Goal: Find specific page/section: Find specific page/section

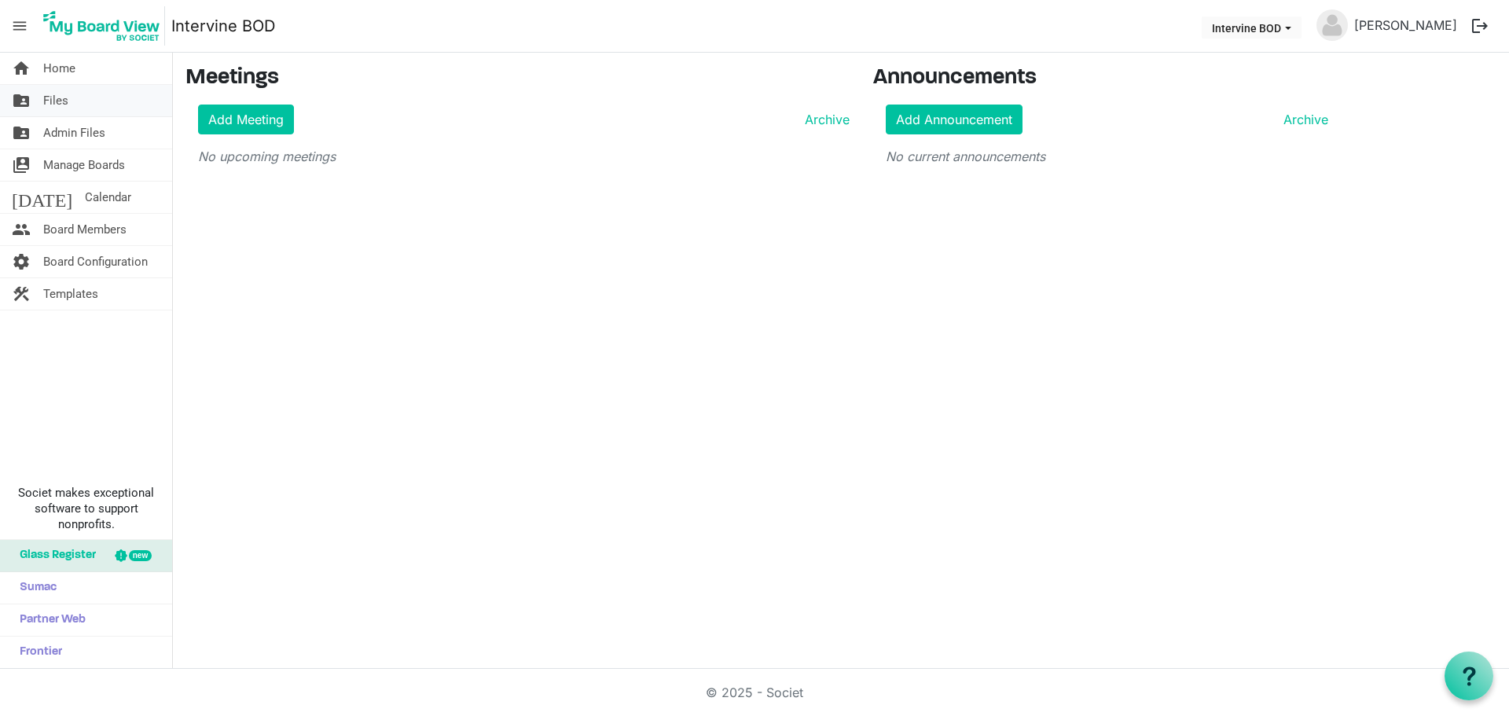
click at [57, 100] on span "Files" at bounding box center [55, 100] width 25 height 31
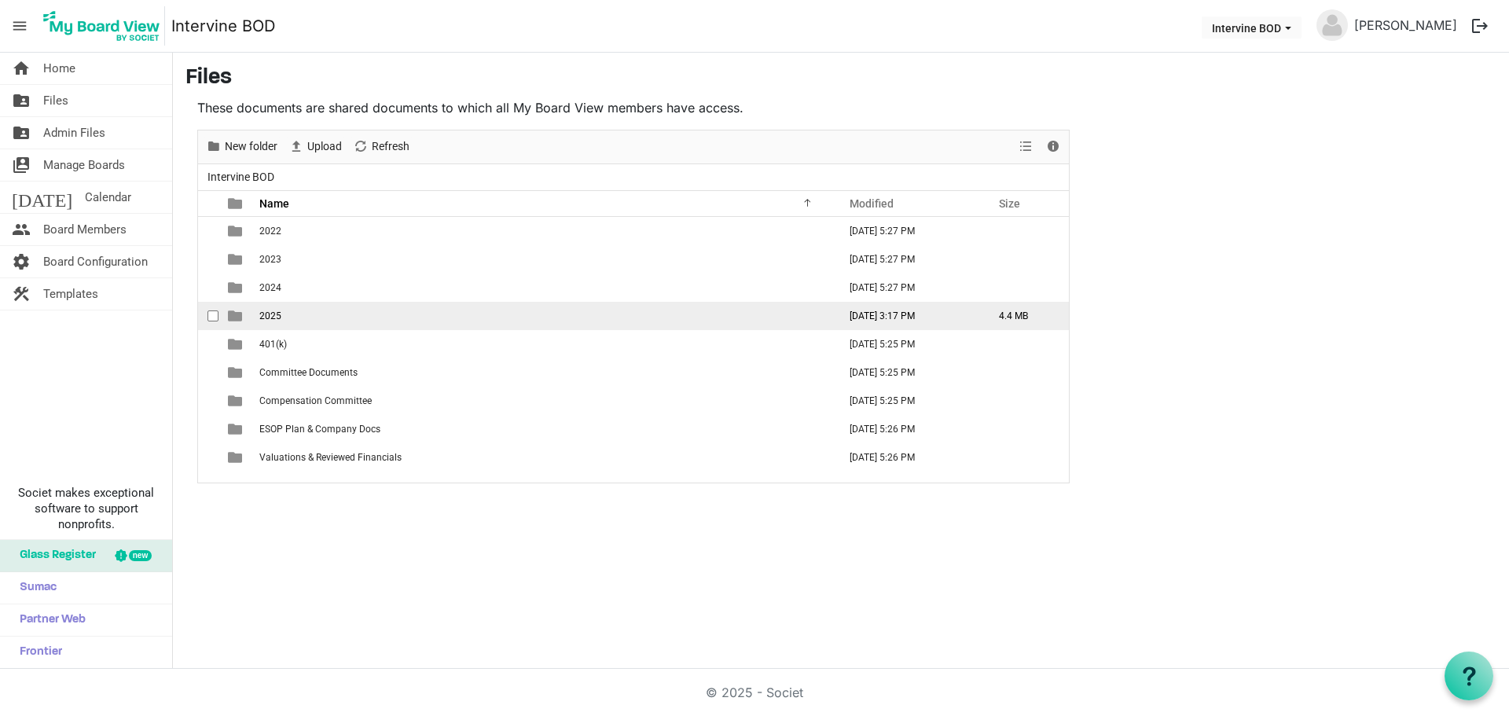
click at [265, 320] on span "2025" at bounding box center [270, 315] width 22 height 11
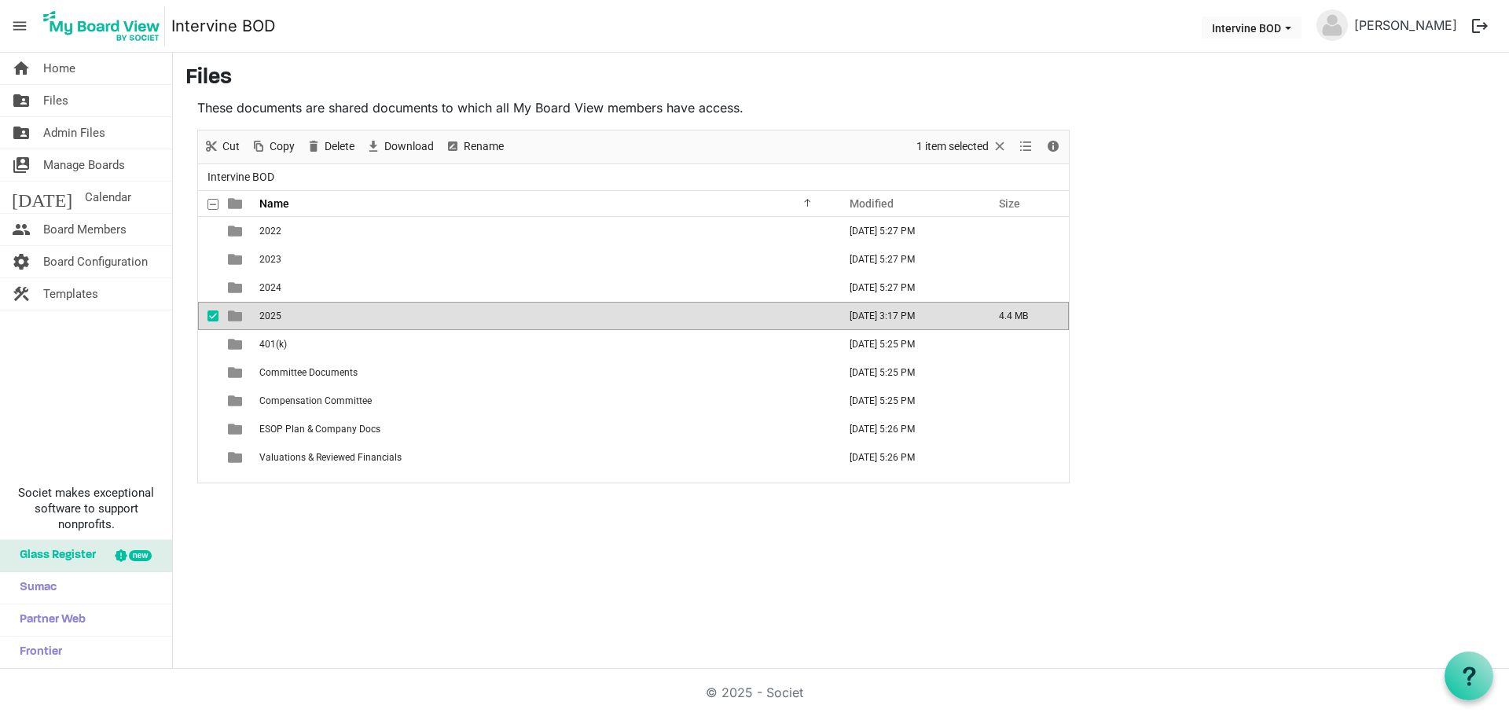
click at [265, 320] on span "2025" at bounding box center [270, 315] width 22 height 11
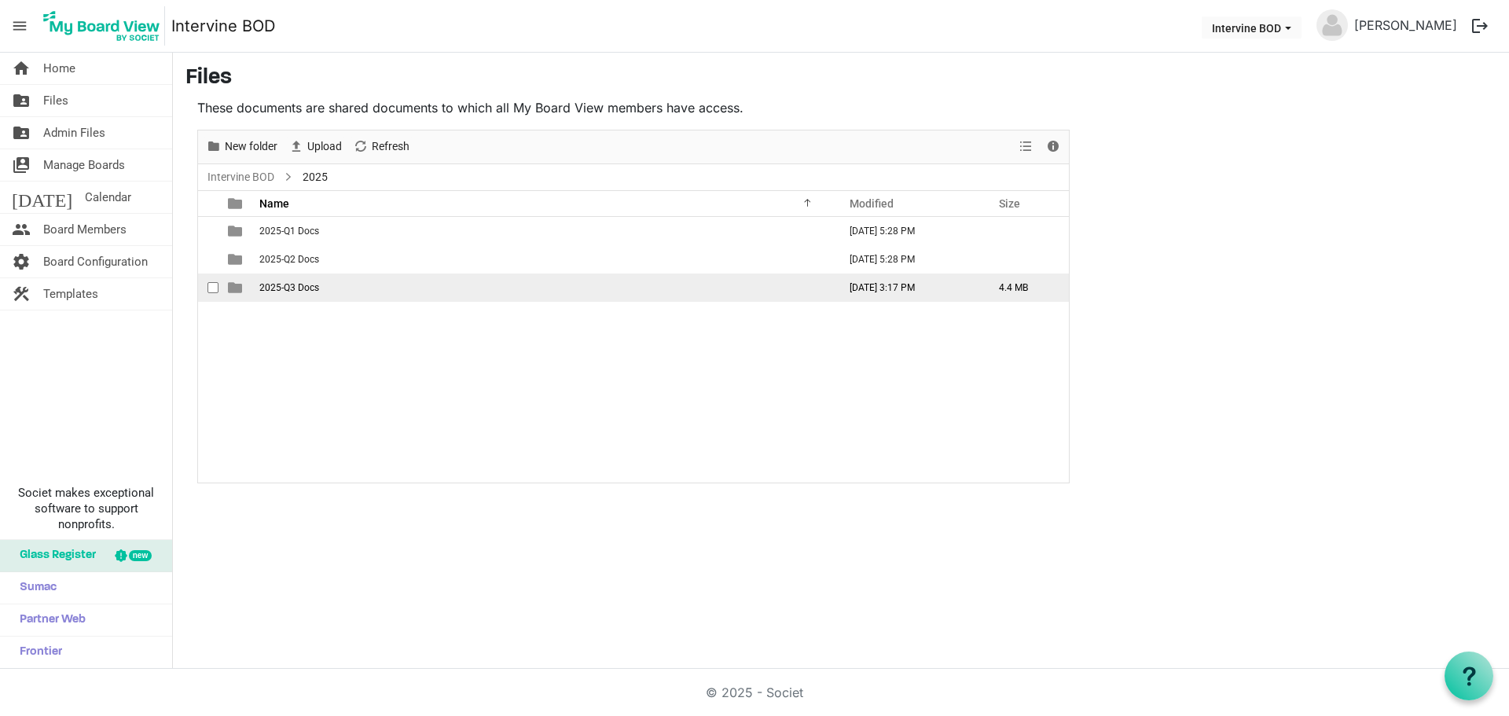
click at [270, 285] on span "2025-Q3 Docs" at bounding box center [289, 287] width 60 height 11
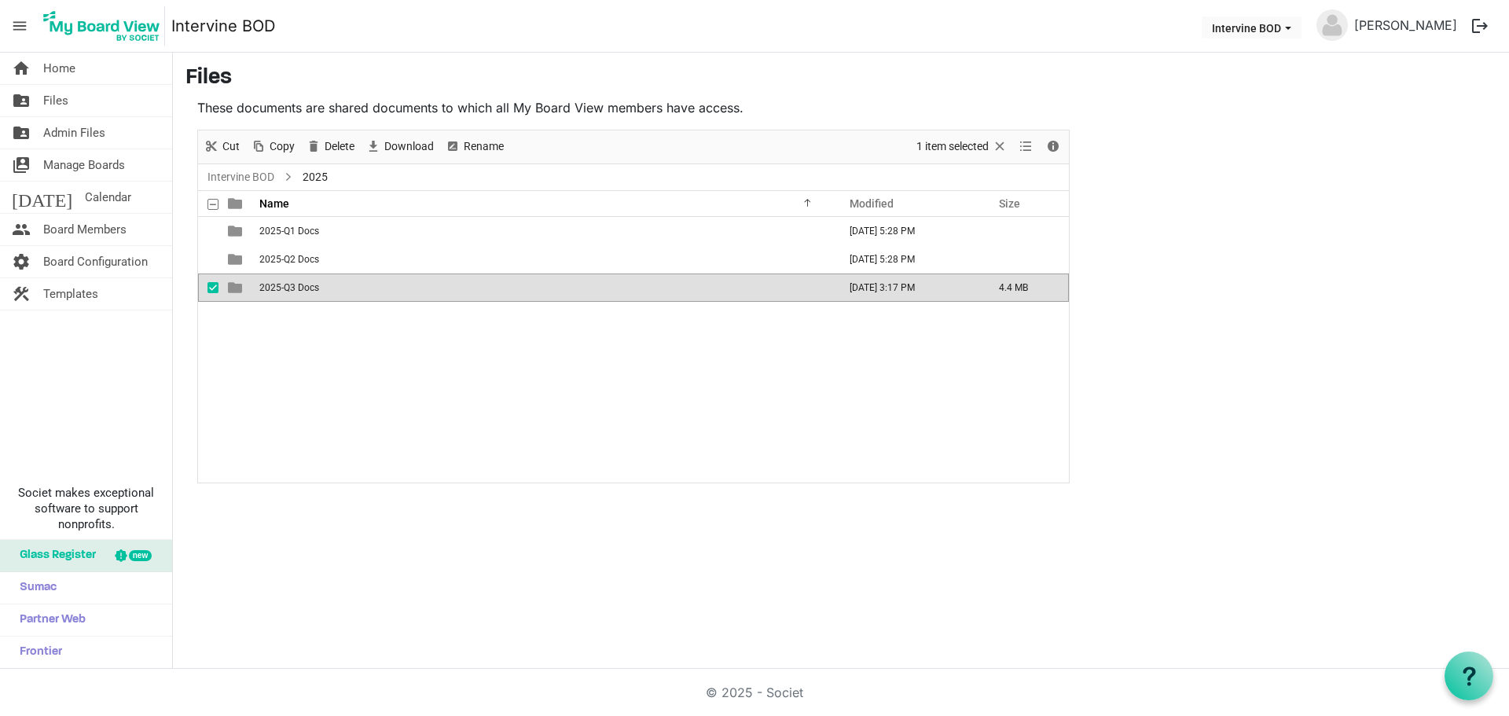
click at [270, 285] on span "2025-Q3 Docs" at bounding box center [289, 287] width 60 height 11
